Goal: Unclear

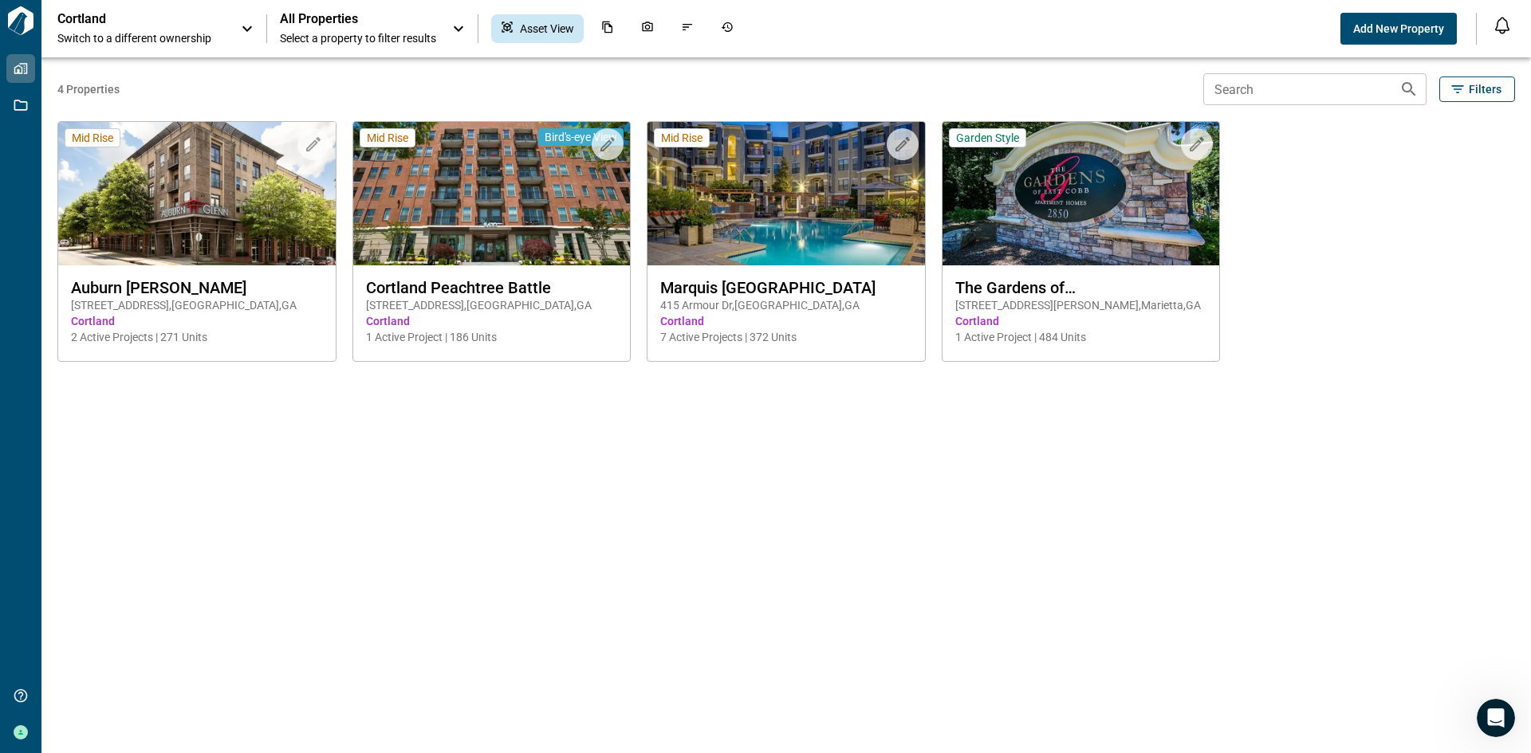
click at [458, 25] on icon at bounding box center [458, 28] width 19 height 19
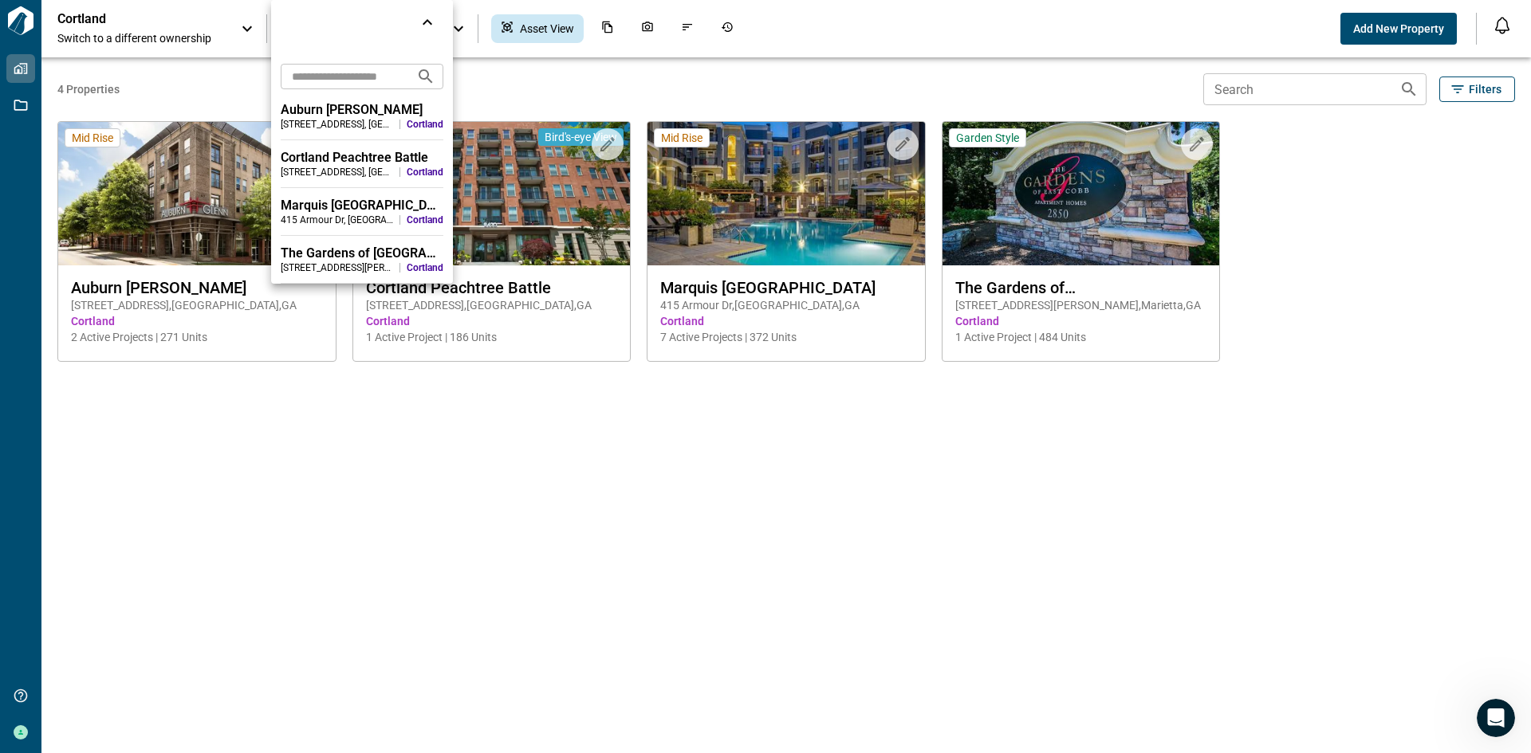
click at [307, 497] on div at bounding box center [765, 376] width 1531 height 753
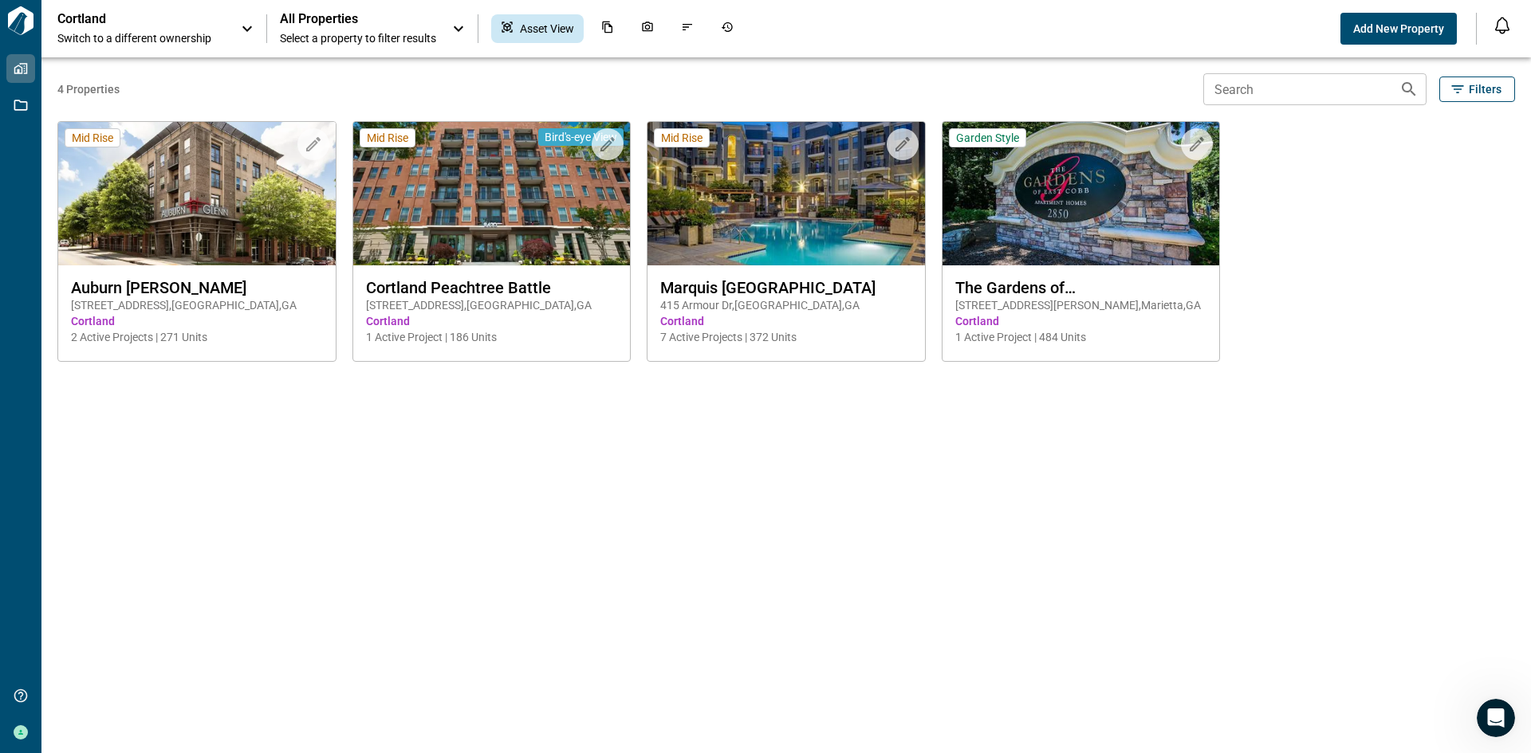
click at [246, 30] on icon at bounding box center [247, 29] width 10 height 6
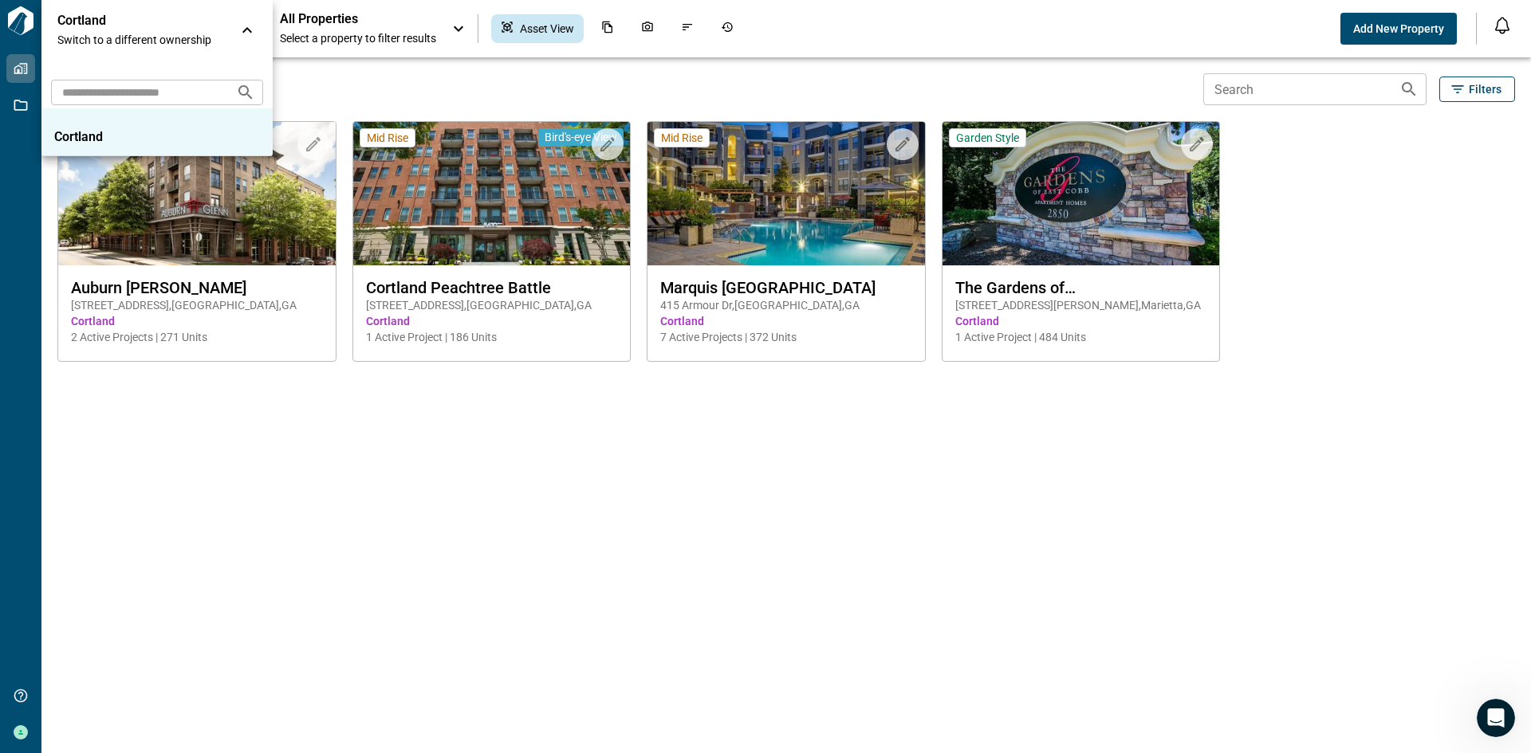
click at [246, 30] on icon at bounding box center [247, 30] width 19 height 19
